Goal: Information Seeking & Learning: Learn about a topic

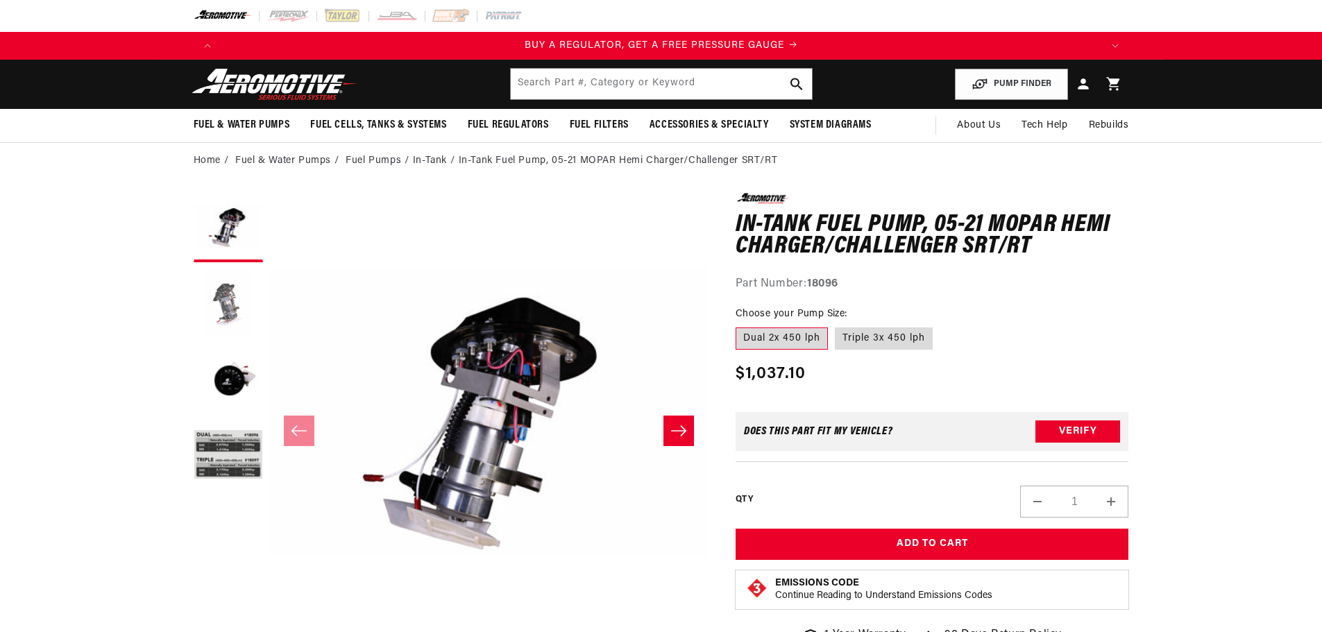
click at [234, 307] on button "Load image 2 in gallery view" at bounding box center [228, 303] width 69 height 69
click at [239, 310] on button "Load image 2 in gallery view" at bounding box center [228, 303] width 69 height 69
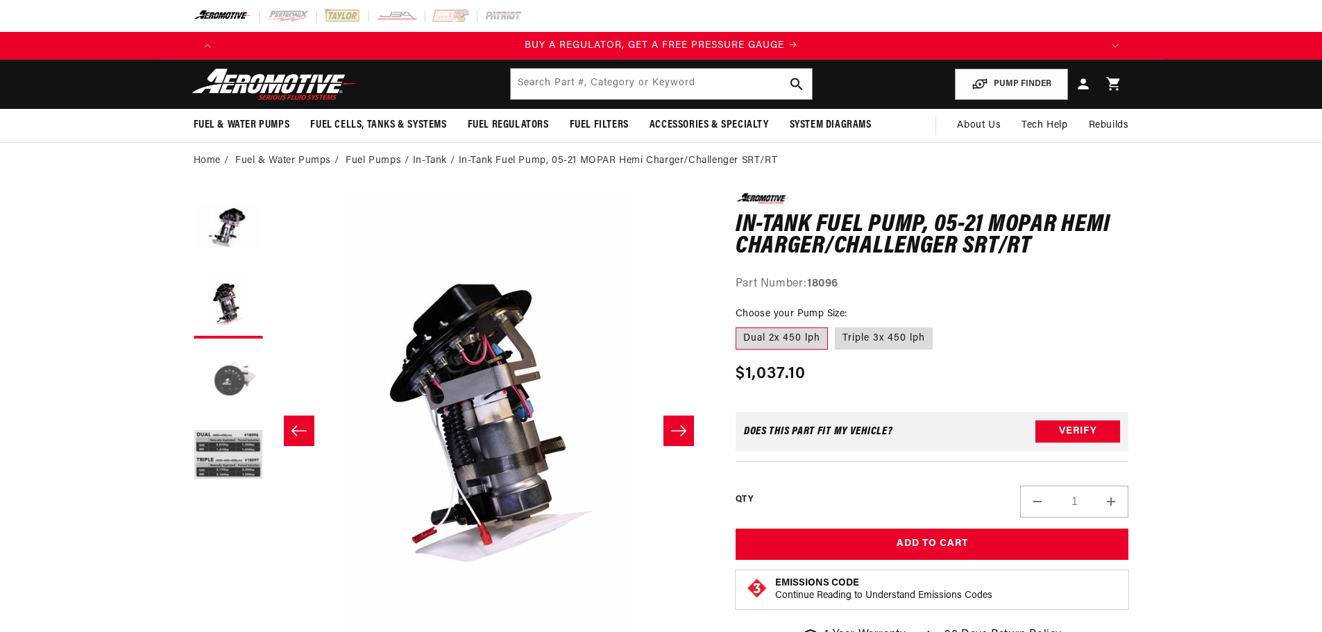
click at [230, 385] on button "Load image 3 in gallery view" at bounding box center [228, 380] width 69 height 69
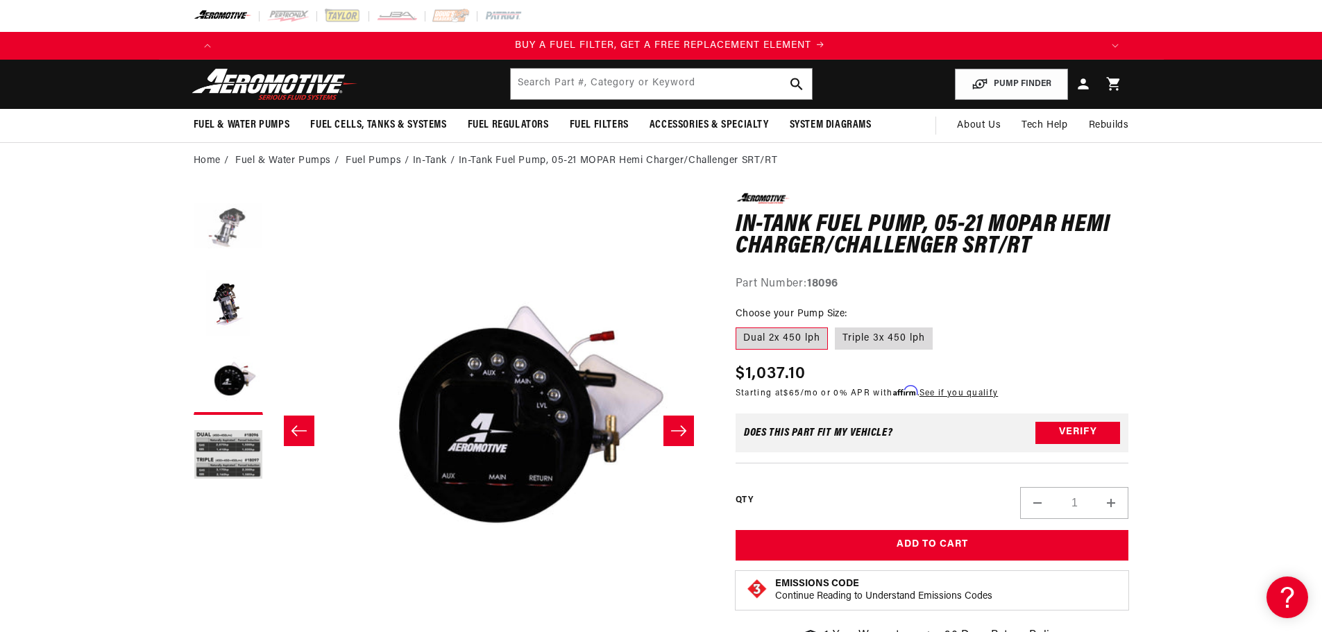
scroll to position [0, 880]
click at [217, 233] on button "Load image 1 in gallery view" at bounding box center [228, 227] width 69 height 69
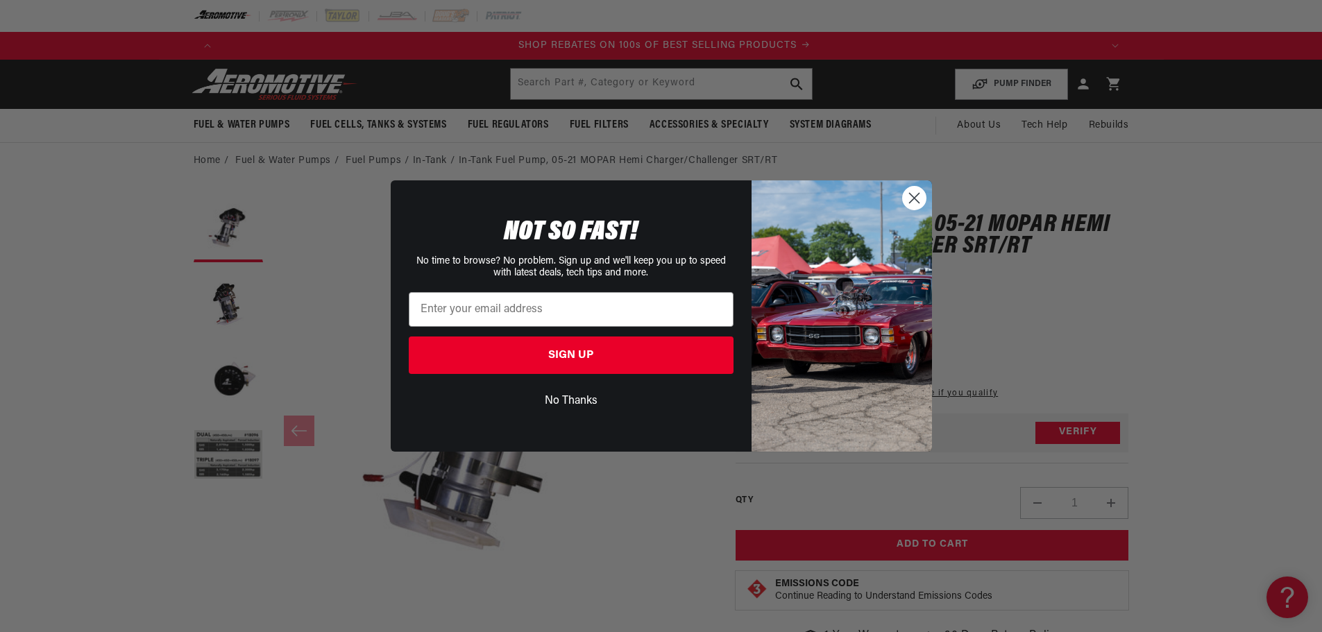
scroll to position [0, 1760]
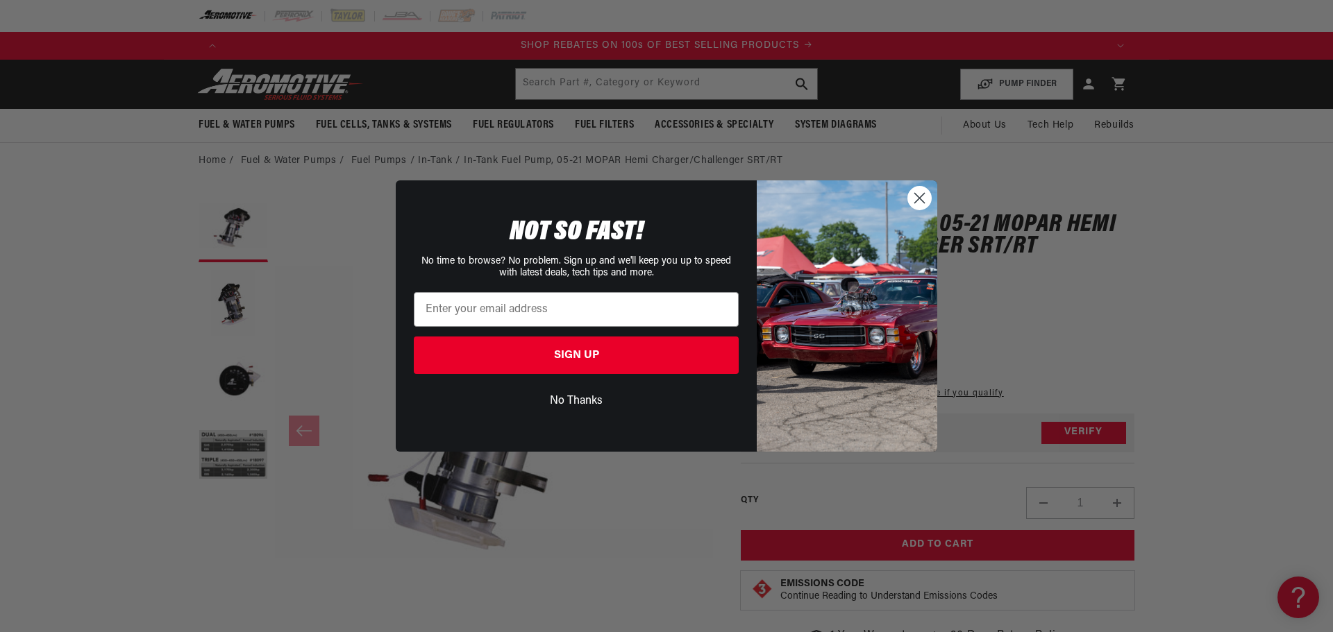
click at [915, 196] on circle "Close dialog" at bounding box center [919, 198] width 23 height 23
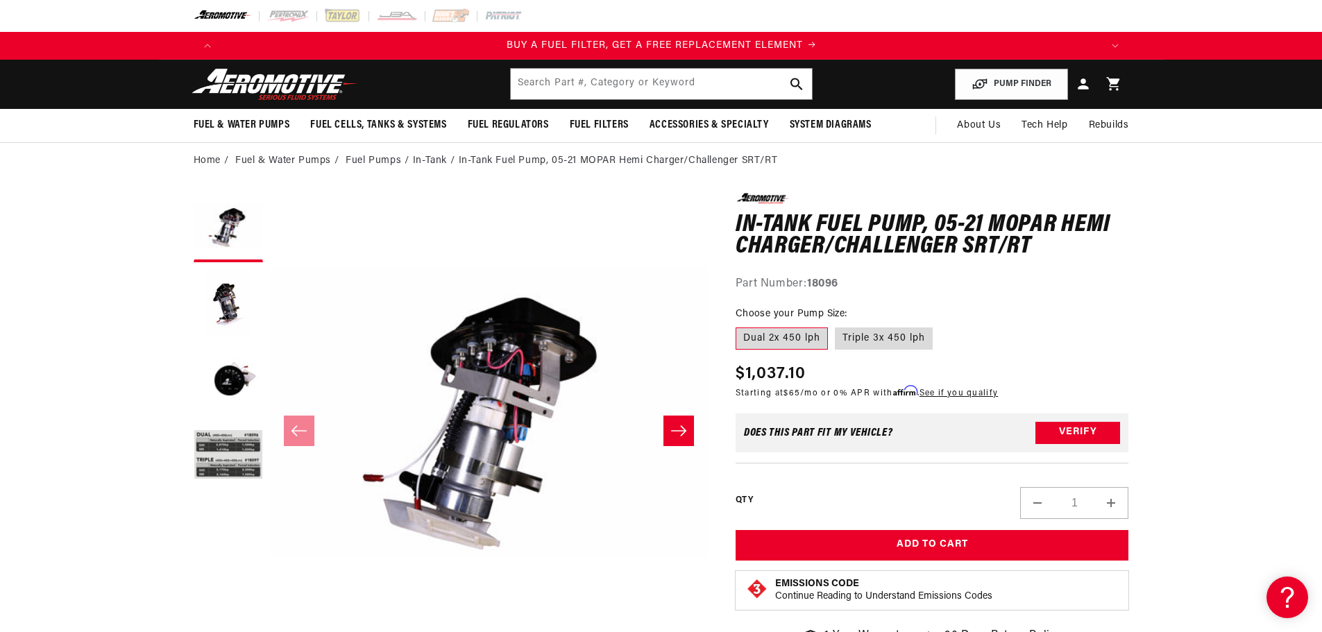
scroll to position [0, 880]
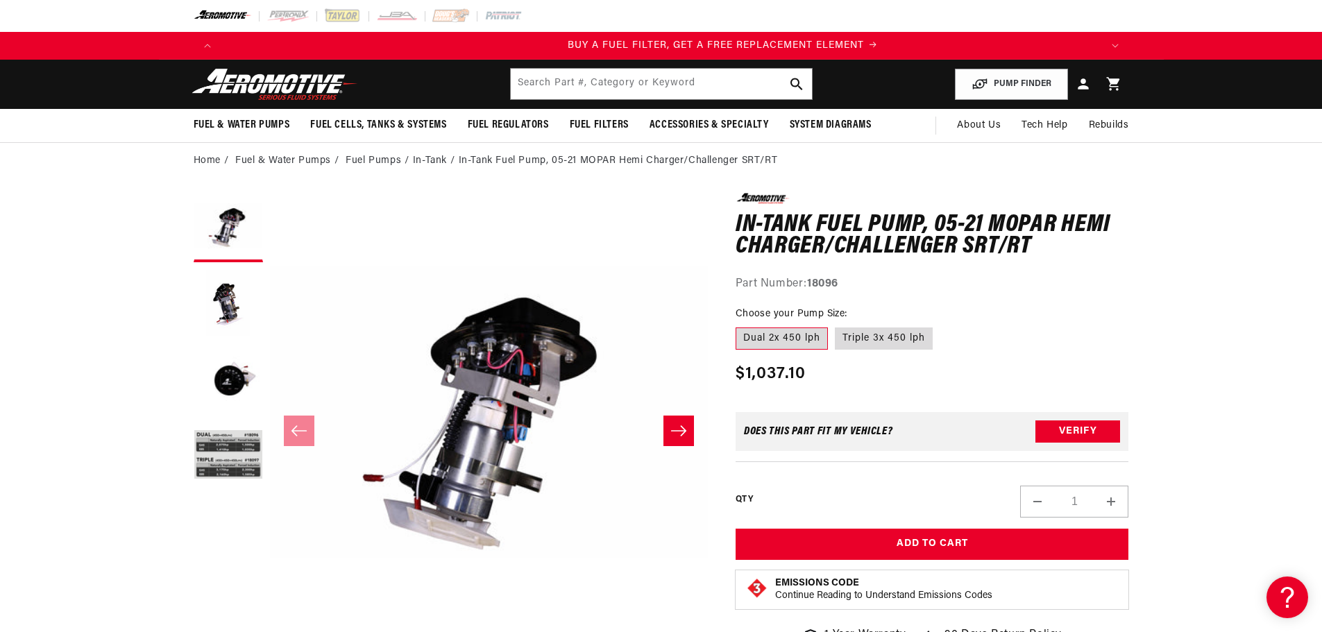
scroll to position [0, 880]
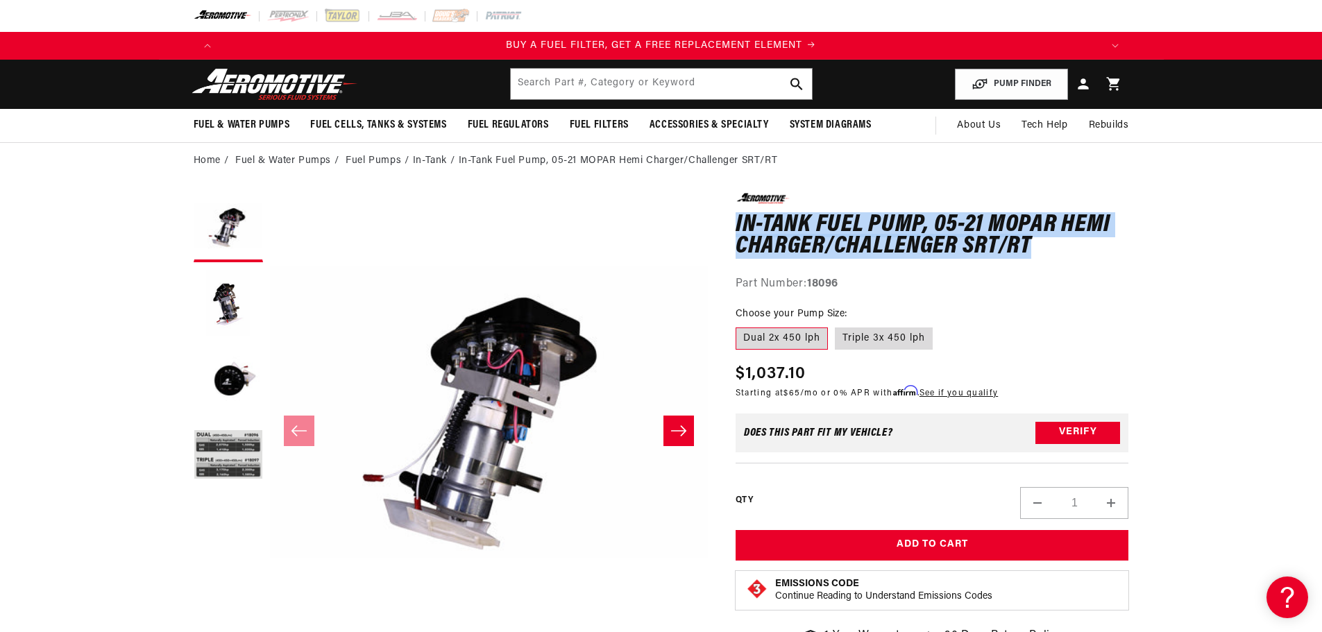
drag, startPoint x: 722, startPoint y: 224, endPoint x: 1082, endPoint y: 239, distance: 360.5
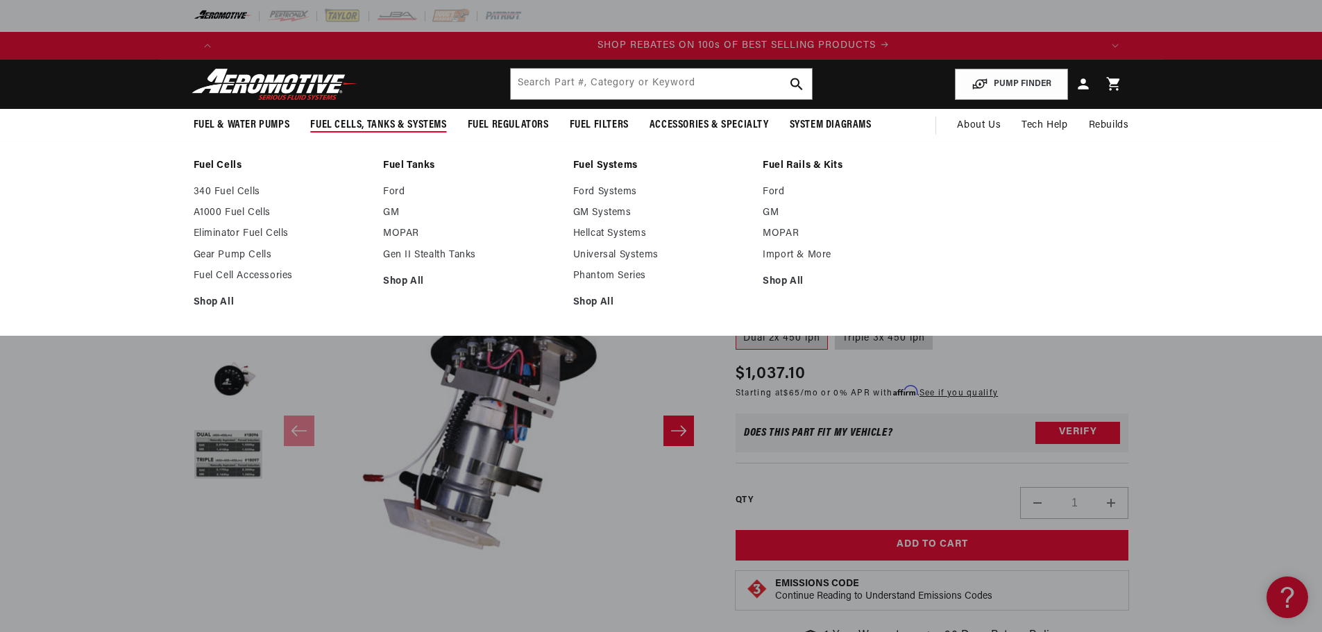
scroll to position [0, 1760]
click at [405, 284] on link "Shop All" at bounding box center [471, 282] width 176 height 12
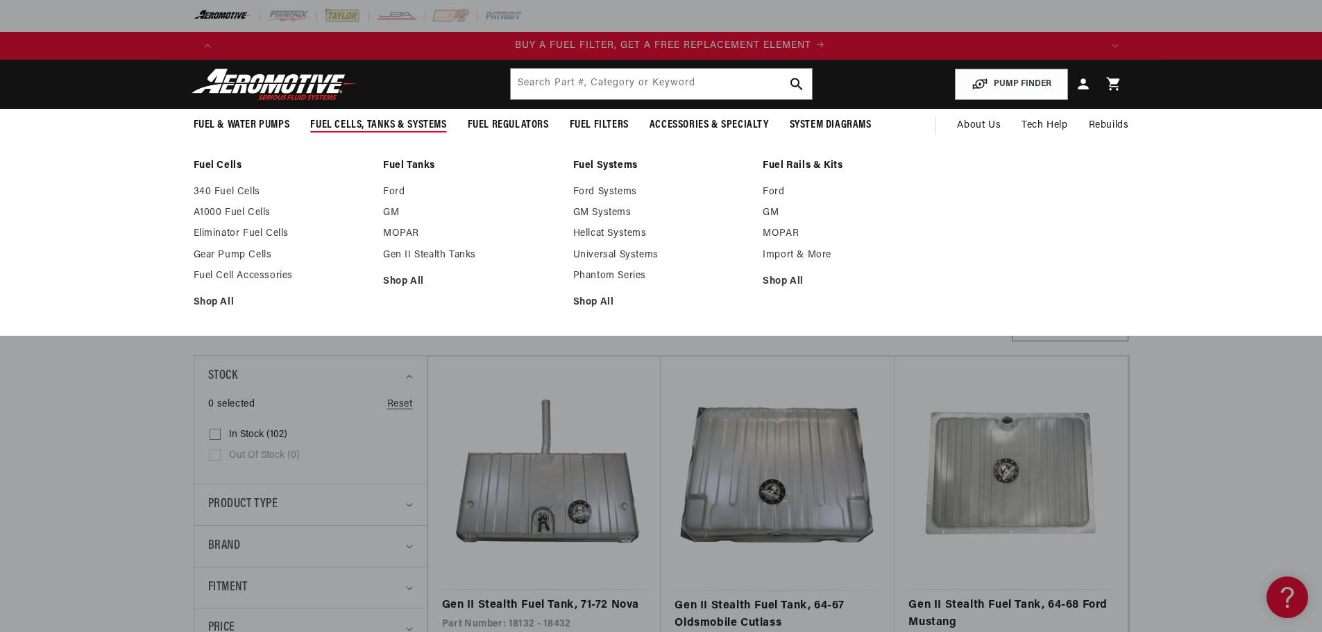
scroll to position [0, 880]
click at [229, 164] on link "Fuel Cells" at bounding box center [282, 166] width 176 height 12
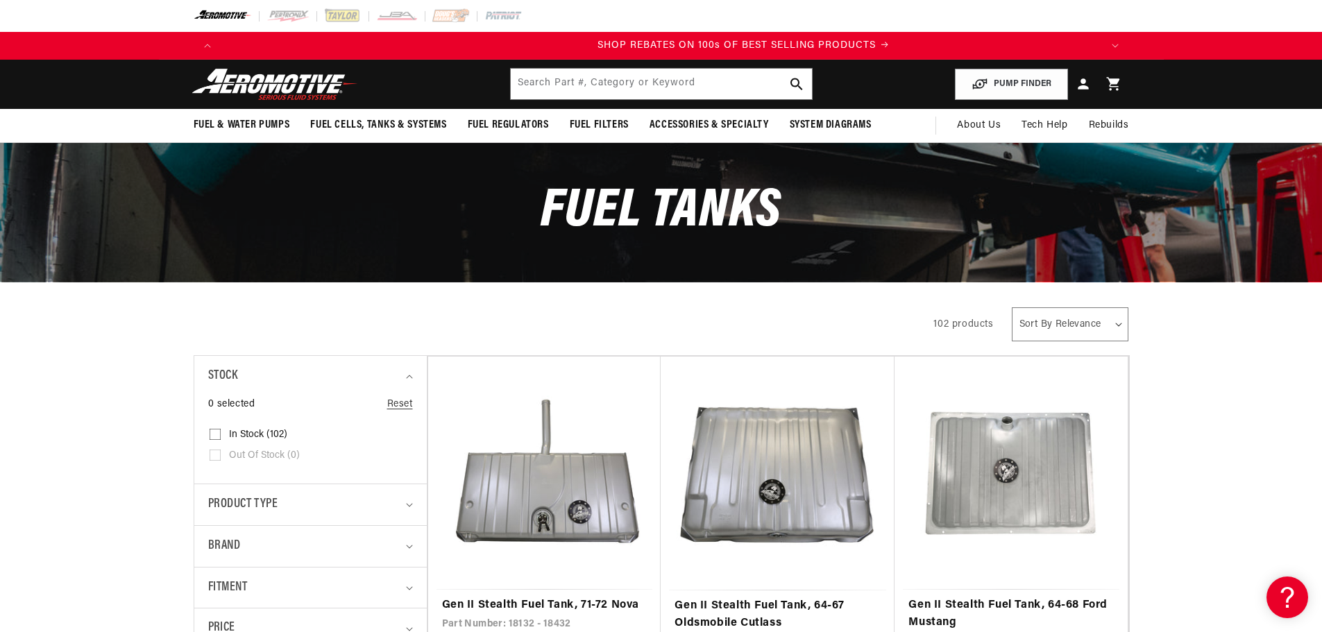
scroll to position [0, 1760]
